Goal: Navigation & Orientation: Find specific page/section

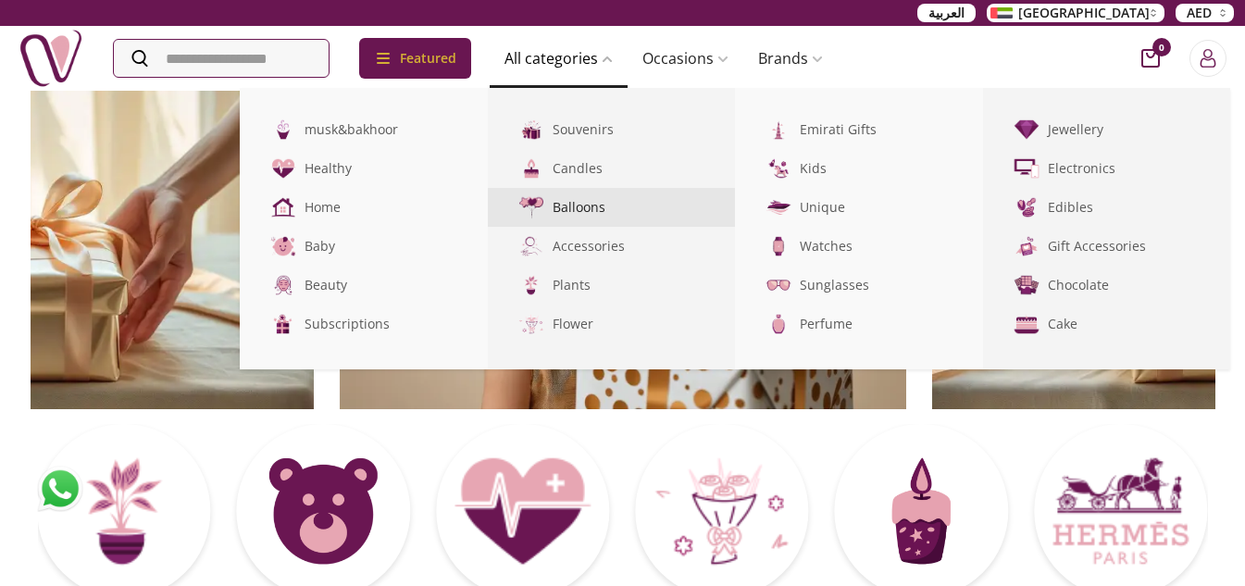
click at [608, 205] on link "Balloons" at bounding box center [612, 207] width 248 height 39
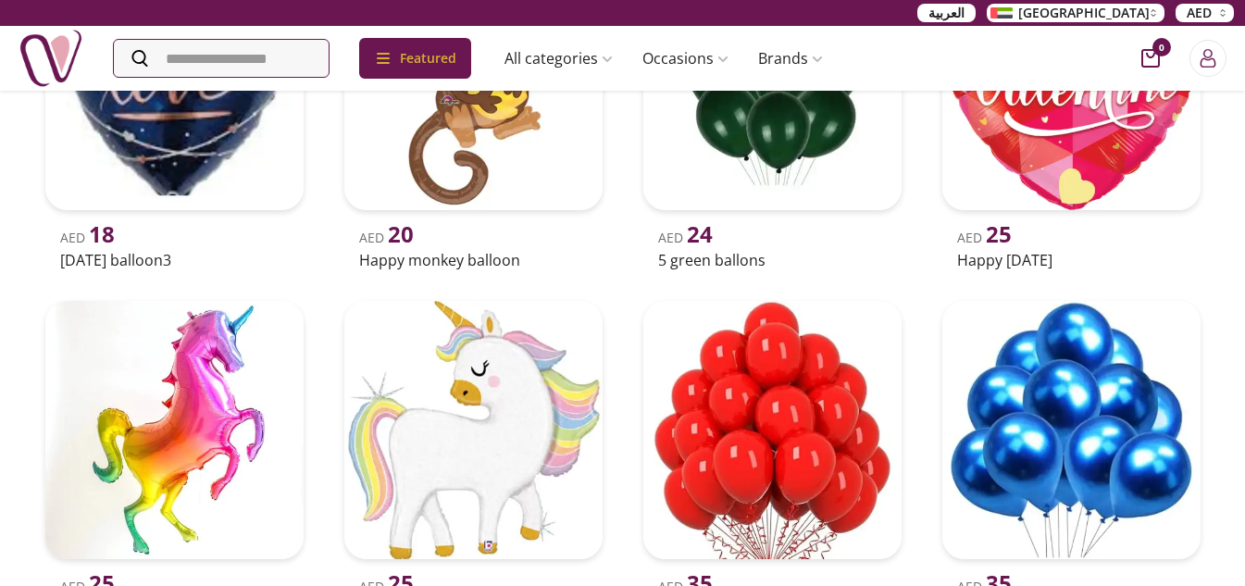
scroll to position [1667, 0]
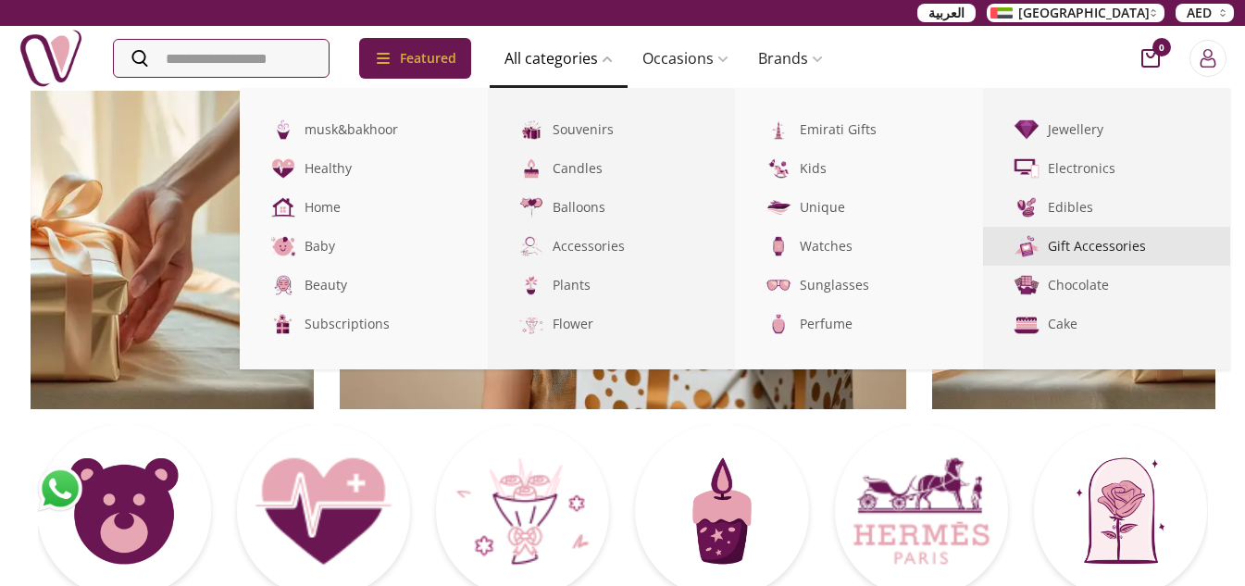
click at [1120, 247] on link "Gift Accessories" at bounding box center [1107, 246] width 248 height 39
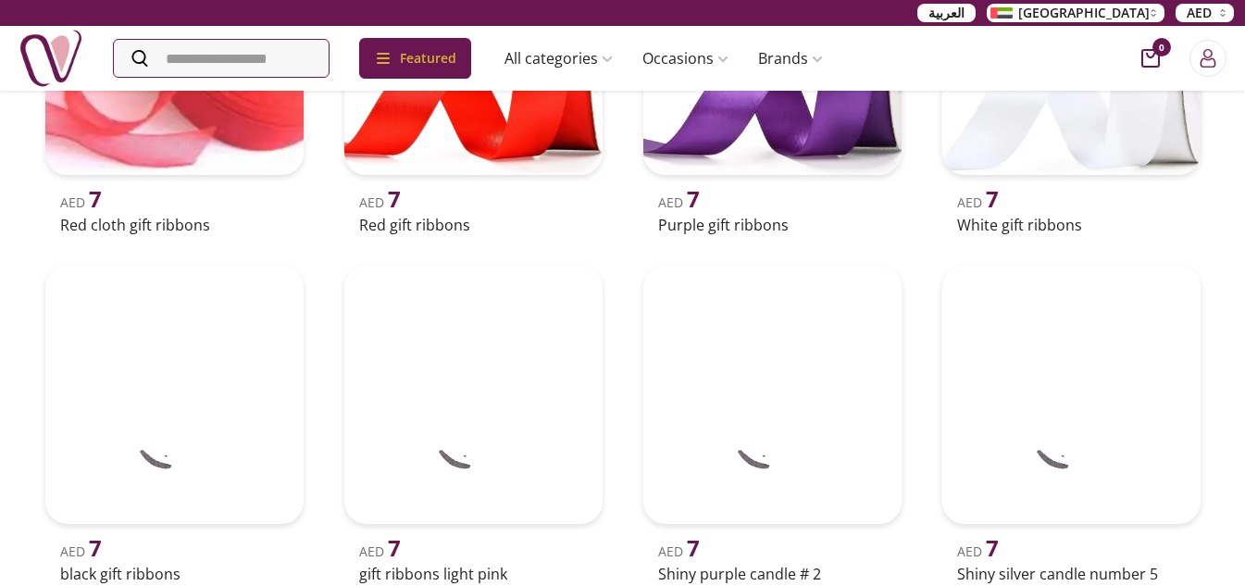
scroll to position [2048, 0]
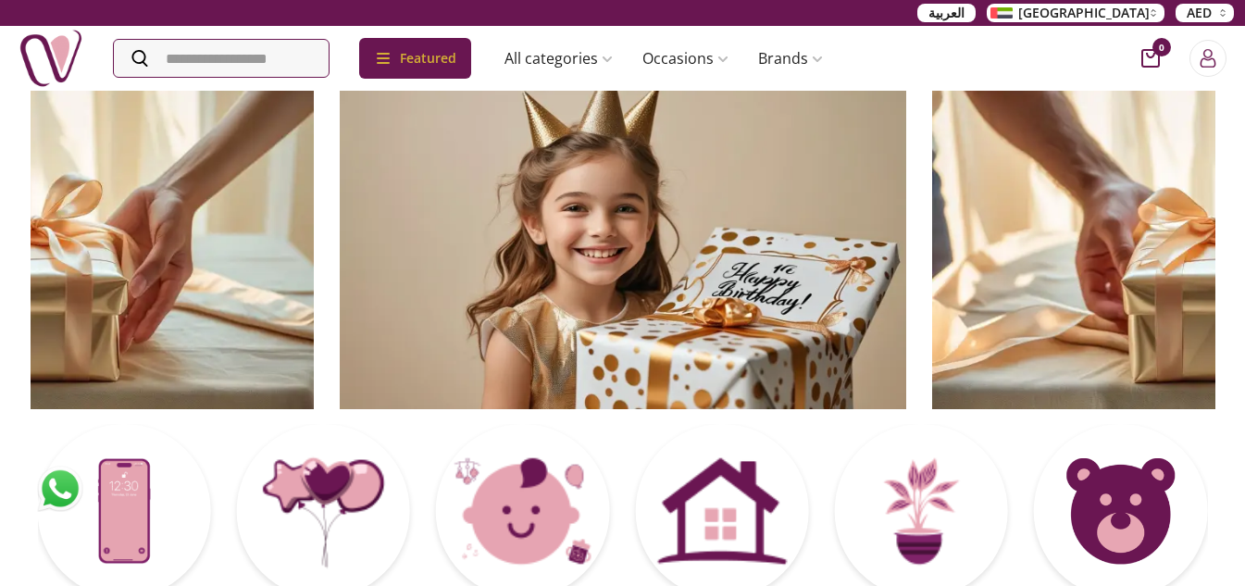
click at [51, 481] on img at bounding box center [60, 489] width 46 height 46
